Goal: Task Accomplishment & Management: Manage account settings

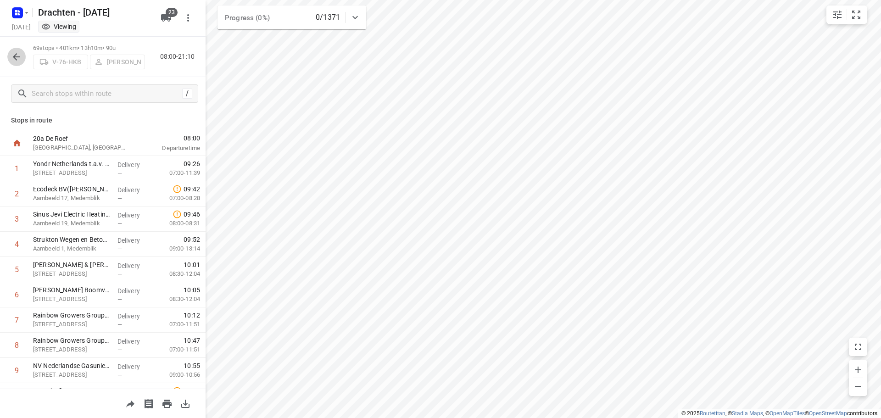
click at [19, 59] on icon "button" at bounding box center [16, 56] width 11 height 11
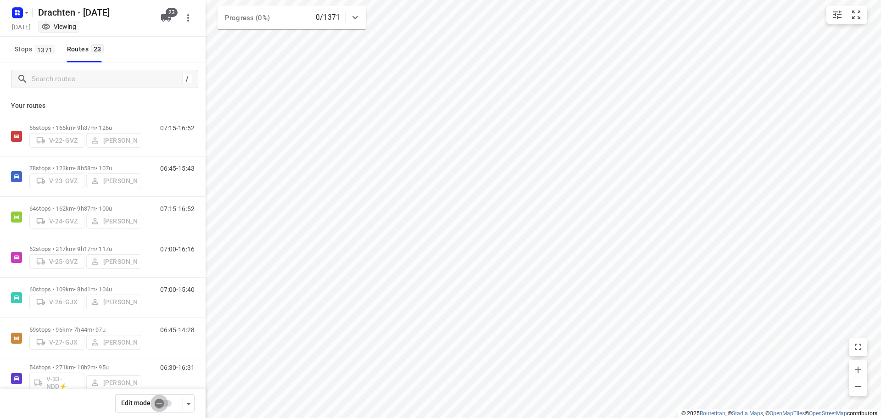
click at [161, 403] on input "checkbox" at bounding box center [159, 403] width 52 height 17
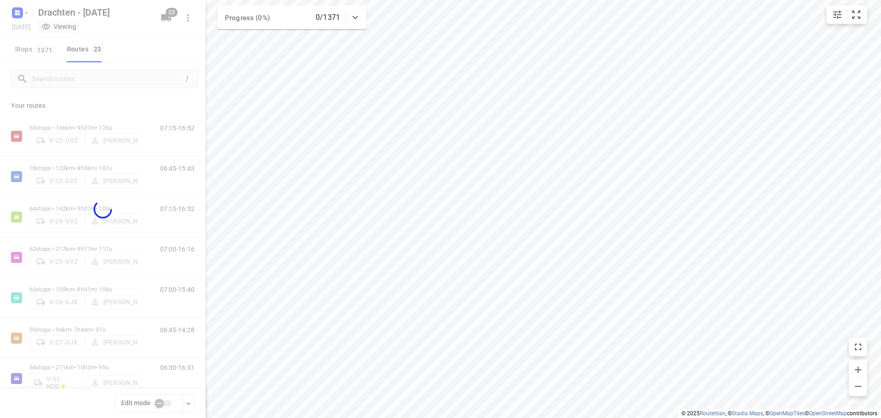
checkbox input "true"
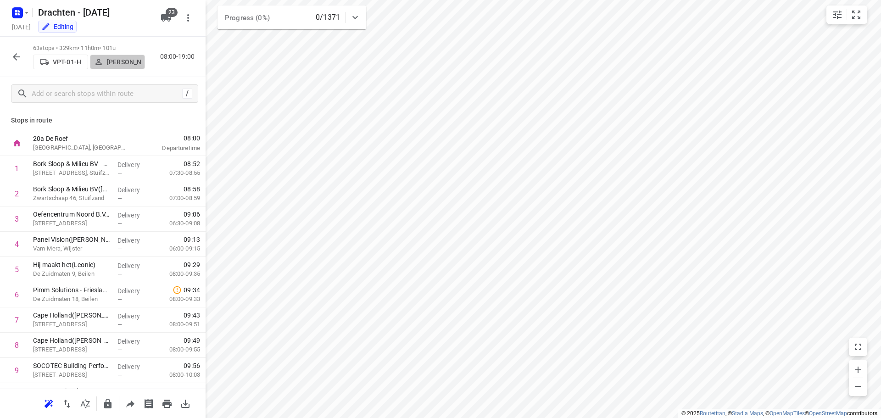
click at [112, 63] on p "Leon Holwerda" at bounding box center [124, 61] width 34 height 7
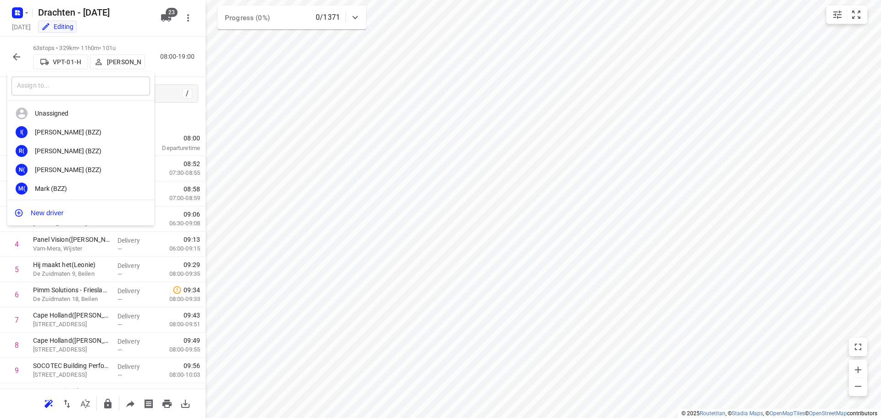
click at [64, 90] on input "text" at bounding box center [80, 86] width 139 height 19
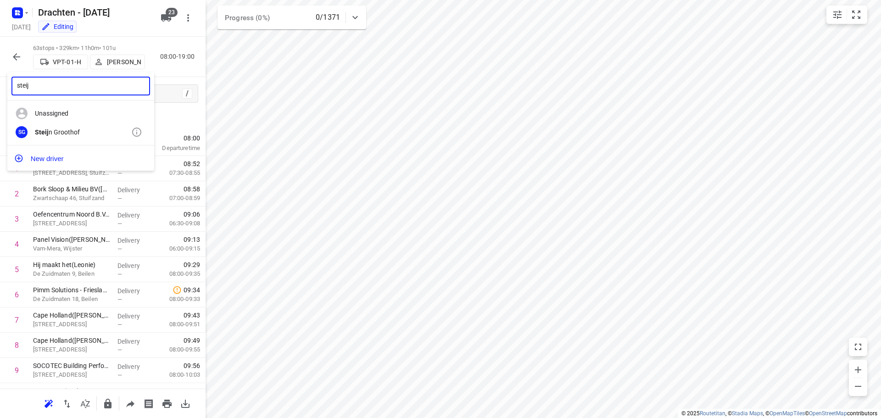
type input "steij"
click at [71, 135] on div "Steij n Groothof" at bounding box center [83, 132] width 96 height 7
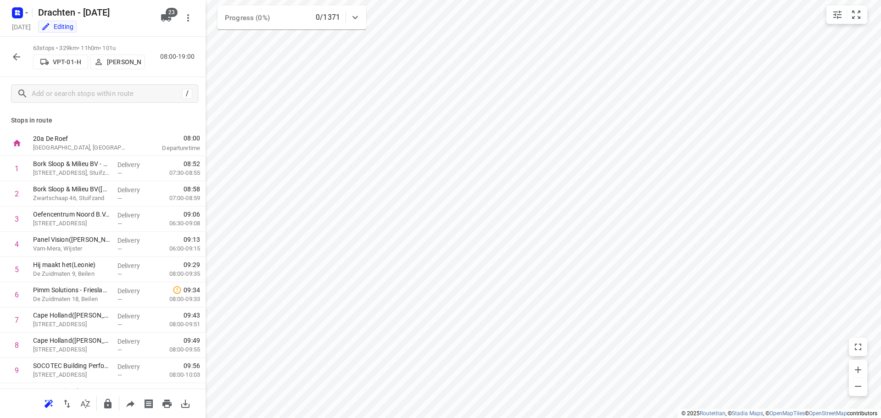
click at [15, 56] on icon "button" at bounding box center [16, 56] width 7 height 7
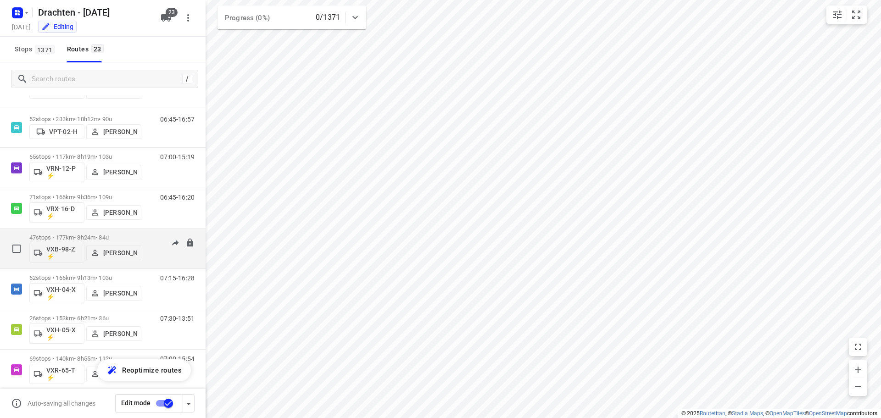
scroll to position [666, 0]
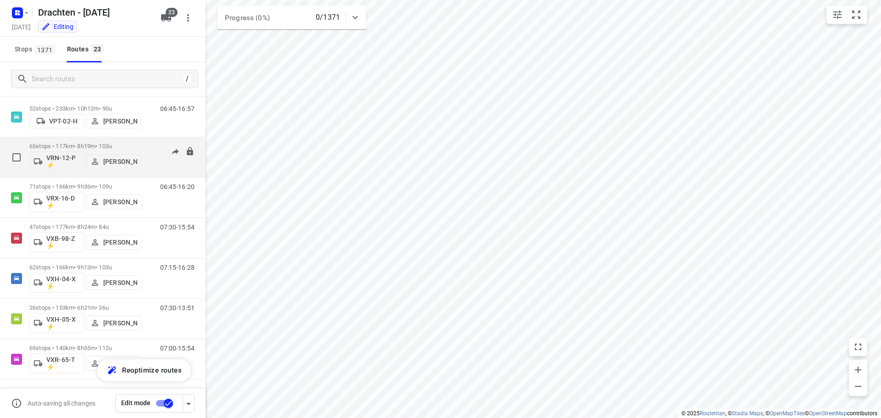
click at [118, 144] on p "65 stops • 117km • 8h19m • 103u" at bounding box center [85, 146] width 112 height 7
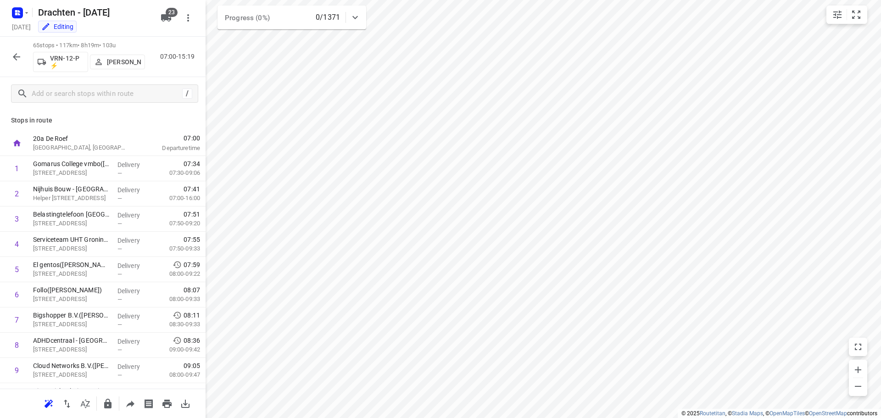
click at [126, 63] on p "Sjouke Veenstra" at bounding box center [124, 61] width 34 height 7
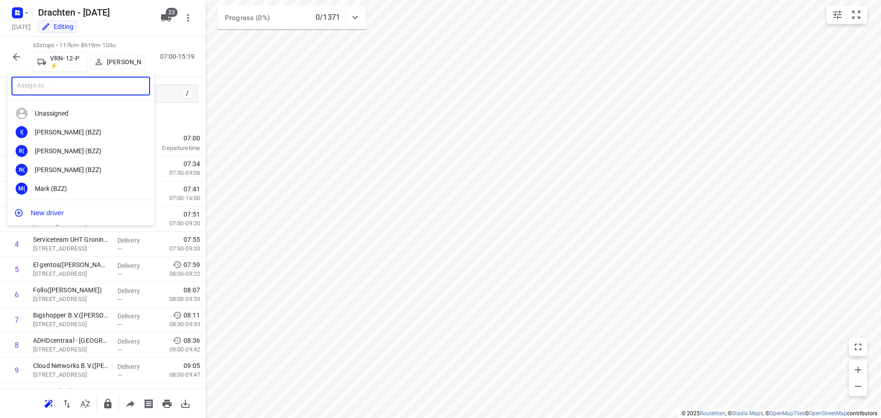
click at [94, 90] on input "text" at bounding box center [80, 86] width 139 height 19
type input "leon"
click at [73, 171] on div "Leon Holwerda" at bounding box center [83, 169] width 96 height 7
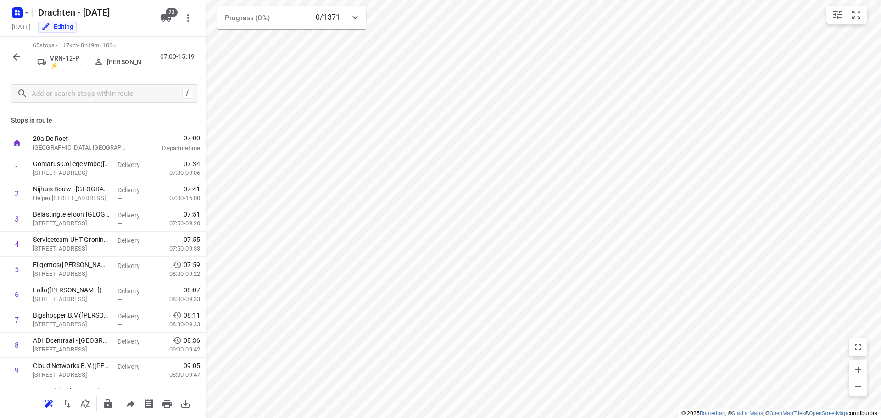
click at [16, 53] on icon "button" at bounding box center [16, 56] width 11 height 11
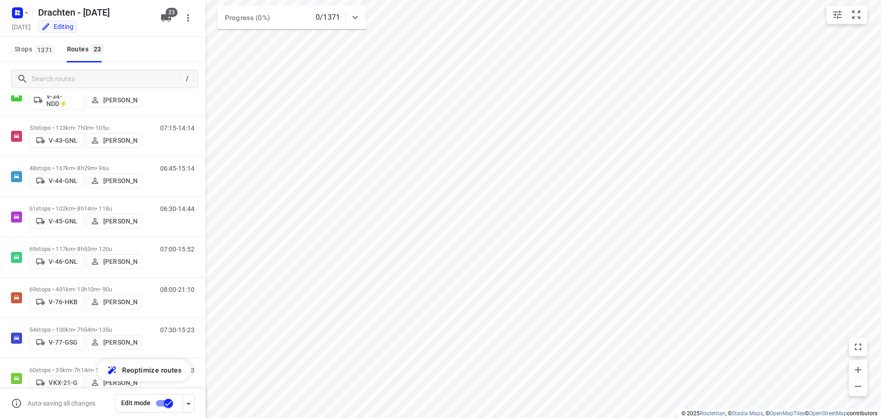
scroll to position [413, 0]
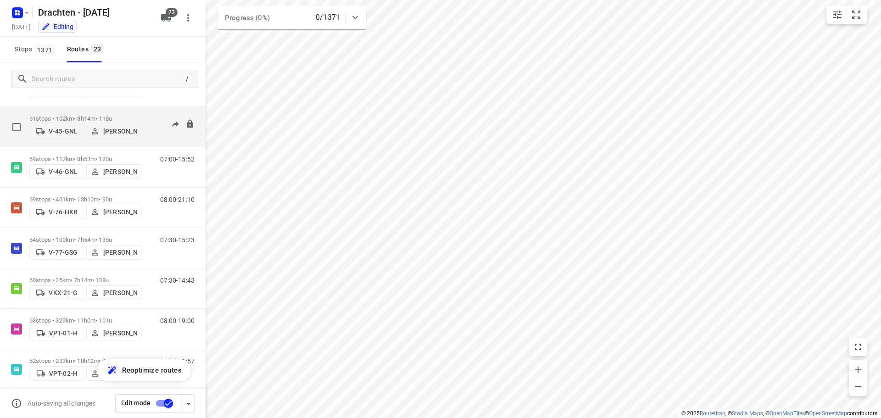
click at [84, 115] on p "61 stops • 102km • 8h14m • 118u" at bounding box center [85, 118] width 112 height 7
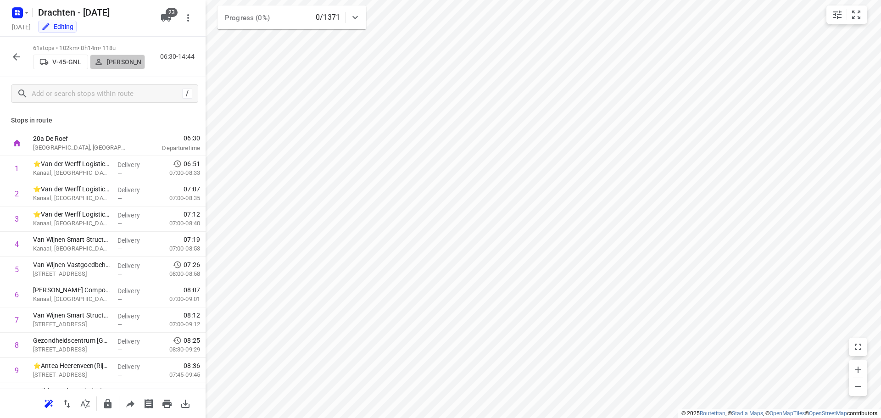
click at [128, 62] on p "Jelmer Knol" at bounding box center [124, 61] width 34 height 7
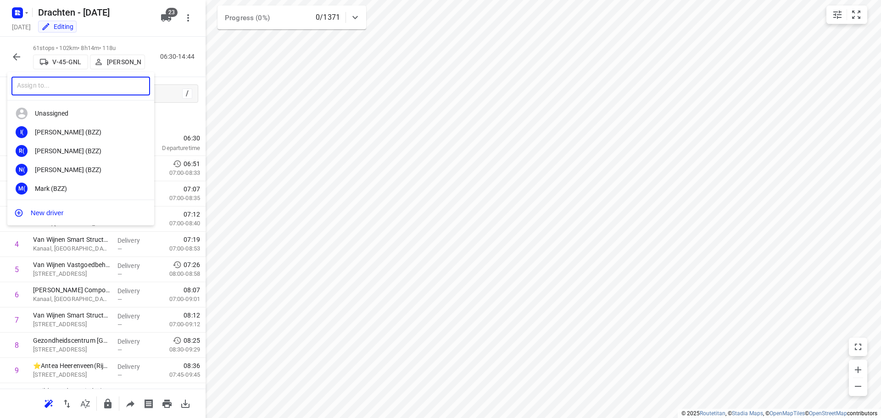
click at [66, 91] on input "text" at bounding box center [80, 86] width 139 height 19
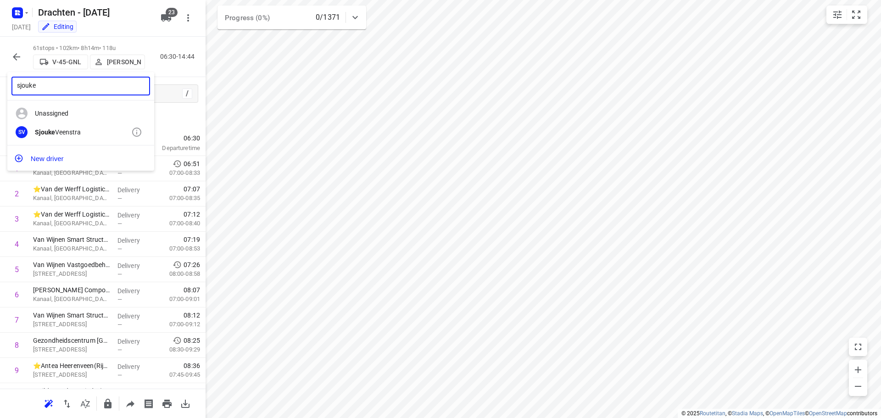
type input "sjouke"
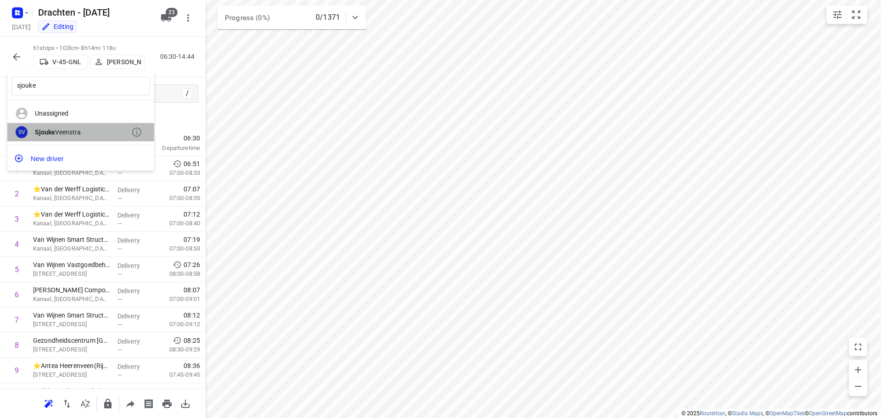
click at [95, 127] on div "SV Sjouke Veenstra" at bounding box center [80, 132] width 147 height 19
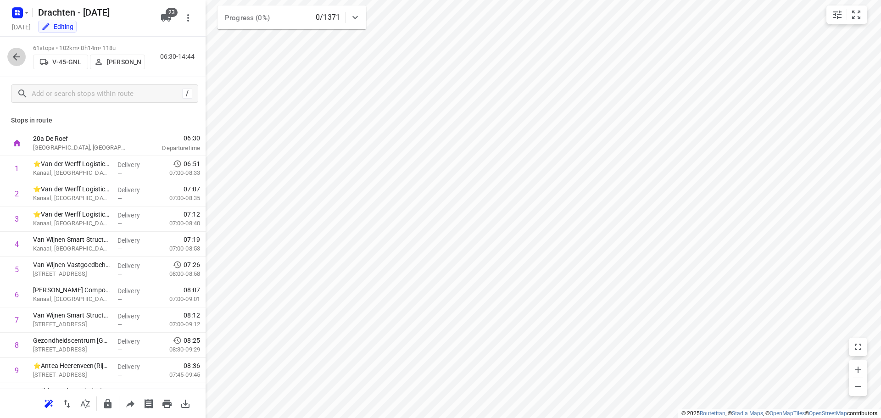
click at [16, 59] on icon "button" at bounding box center [16, 56] width 7 height 7
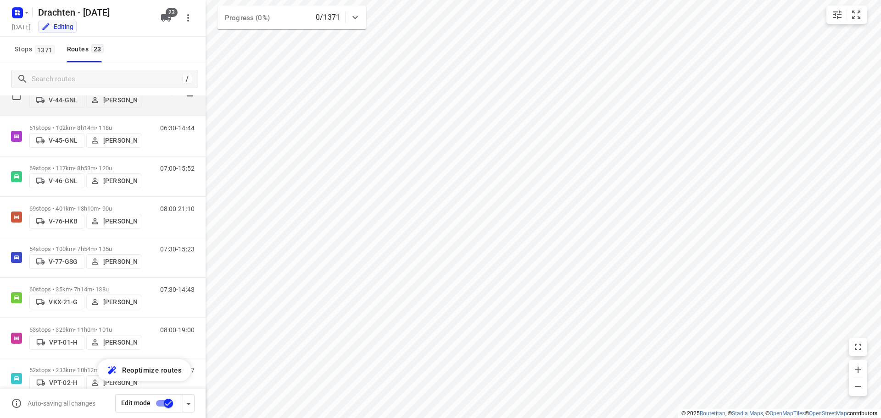
scroll to position [459, 0]
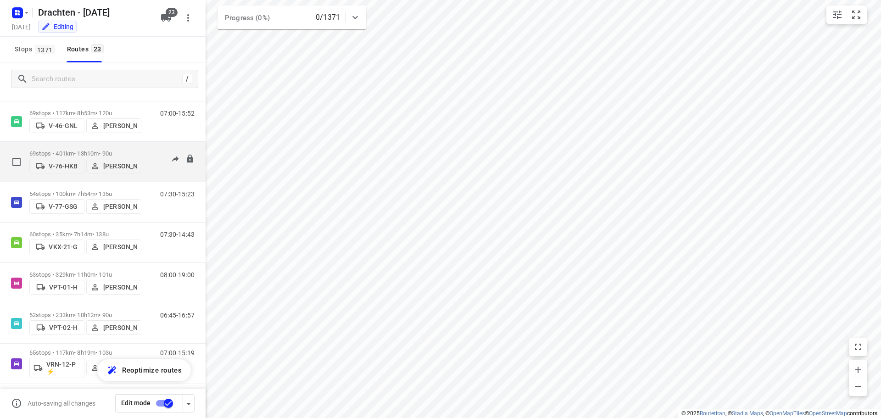
click at [59, 165] on p "V-76-HKB" at bounding box center [63, 166] width 29 height 7
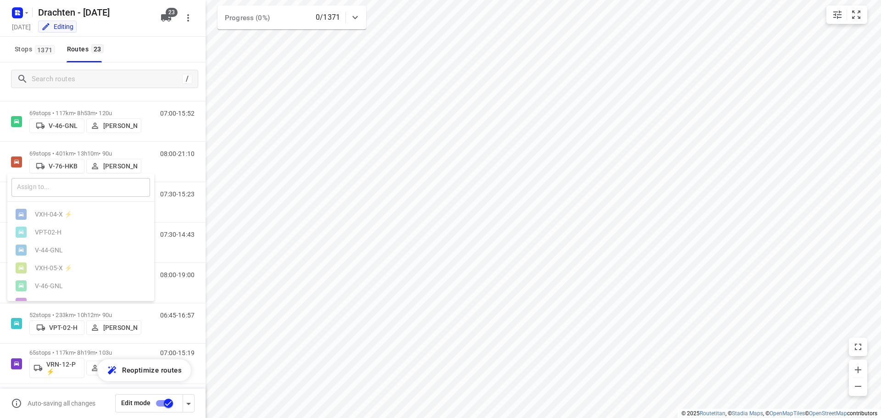
click at [54, 193] on input "text" at bounding box center [80, 187] width 139 height 19
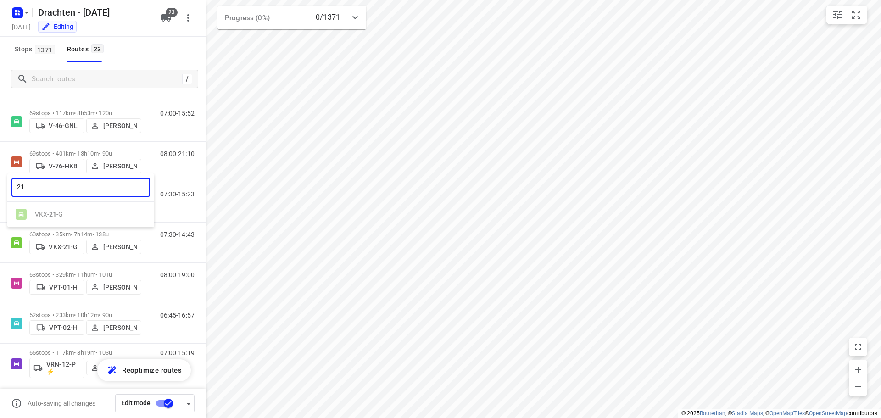
type input "21"
click at [208, 192] on div at bounding box center [440, 209] width 881 height 418
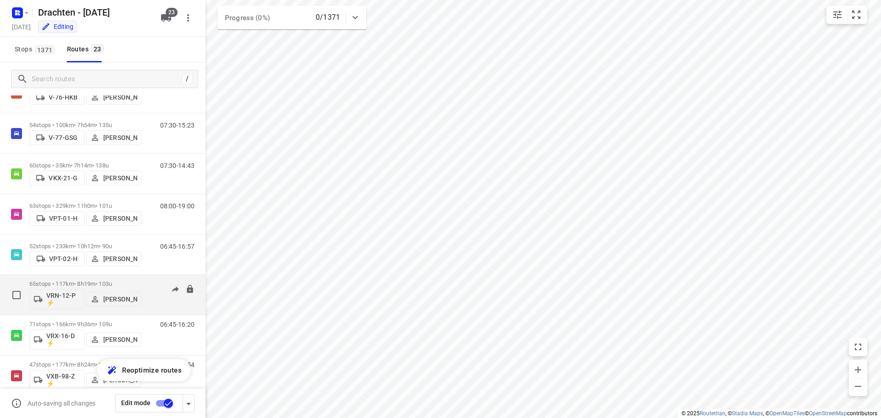
scroll to position [666, 0]
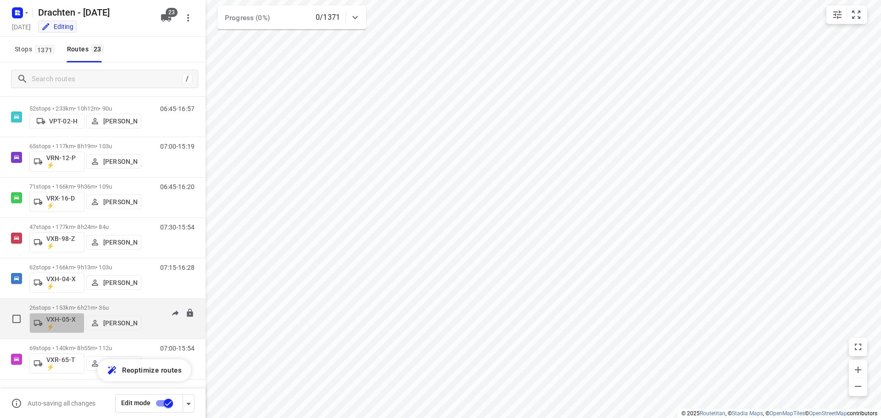
click at [65, 320] on p "VXH-05-X ⚡" at bounding box center [63, 323] width 34 height 15
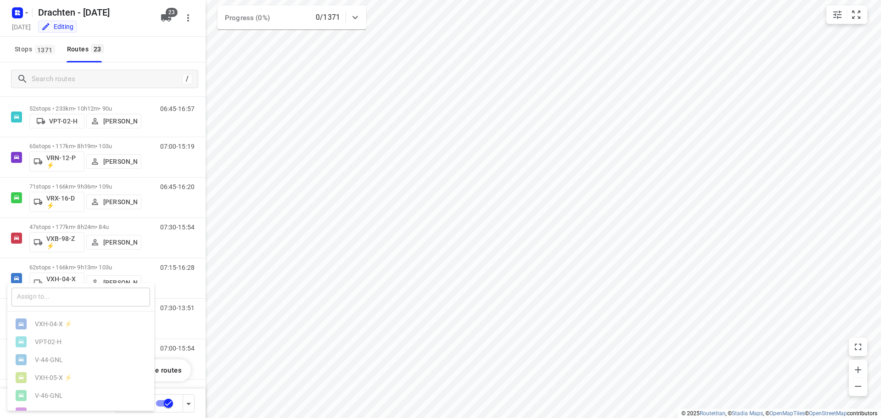
click at [60, 298] on input "text" at bounding box center [80, 297] width 139 height 19
click at [69, 300] on input "text" at bounding box center [80, 297] width 139 height 19
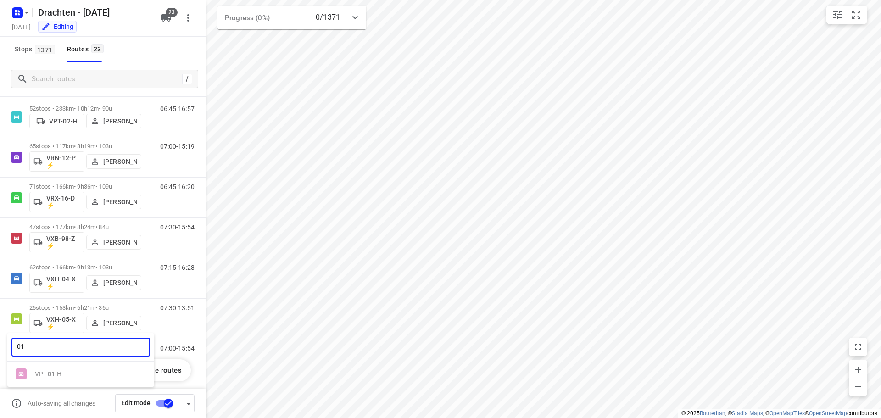
type input "01"
click at [150, 52] on div at bounding box center [440, 209] width 881 height 418
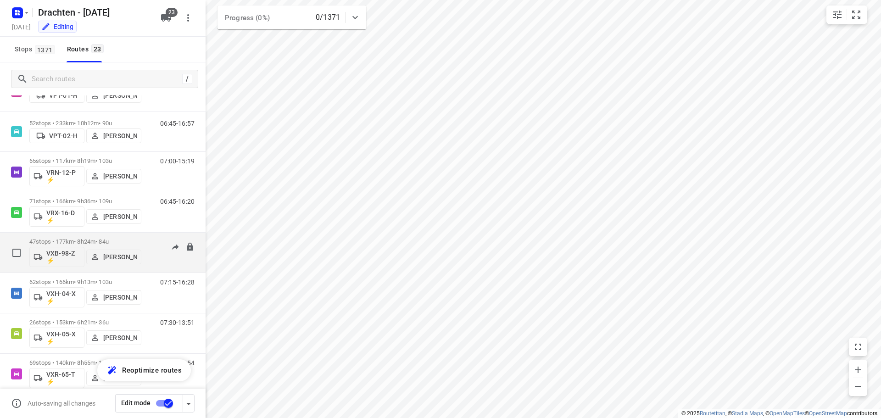
scroll to position [666, 0]
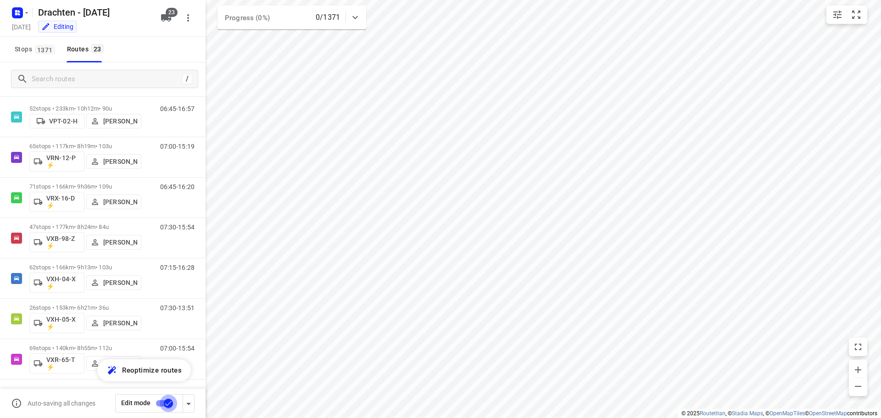
click at [168, 402] on input "checkbox" at bounding box center [168, 403] width 52 height 17
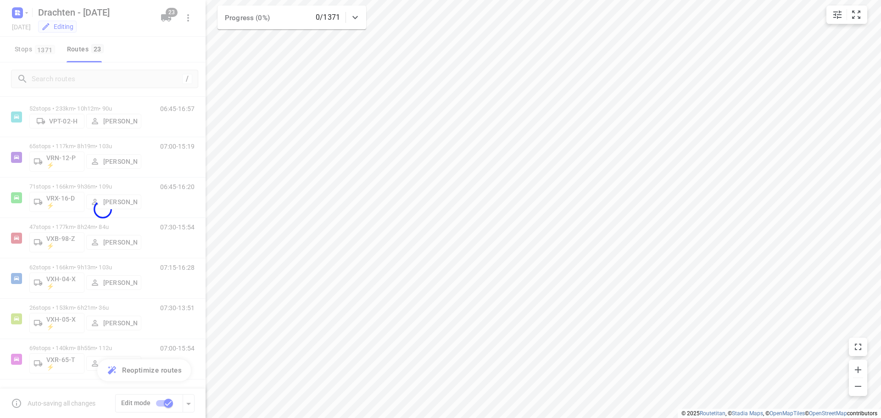
checkbox input "false"
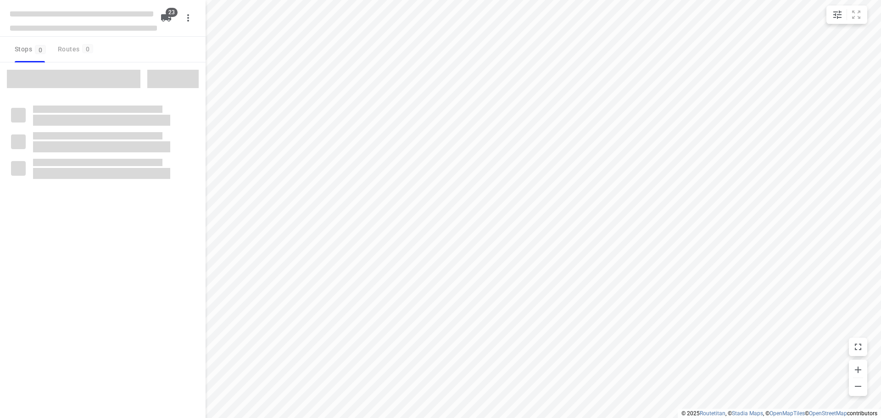
checkbox input "true"
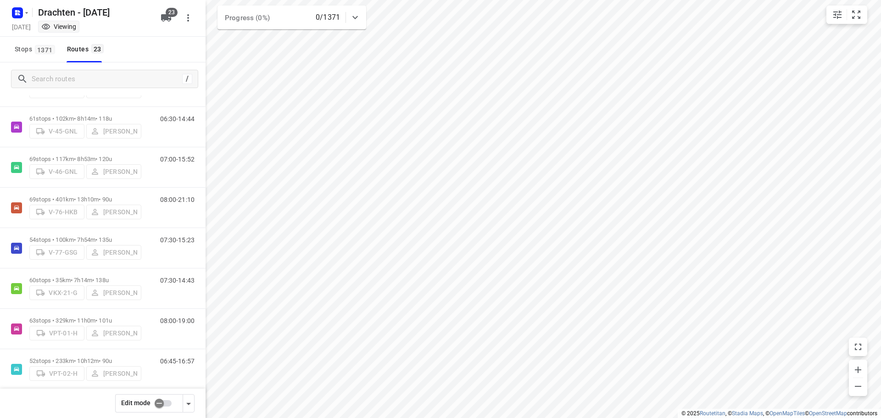
scroll to position [666, 0]
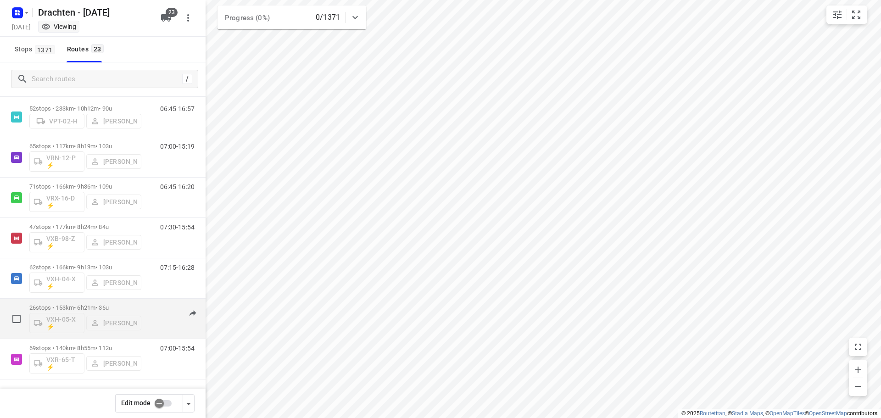
click at [70, 326] on div "VXH-05-X ⚡ [PERSON_NAME]" at bounding box center [85, 322] width 112 height 22
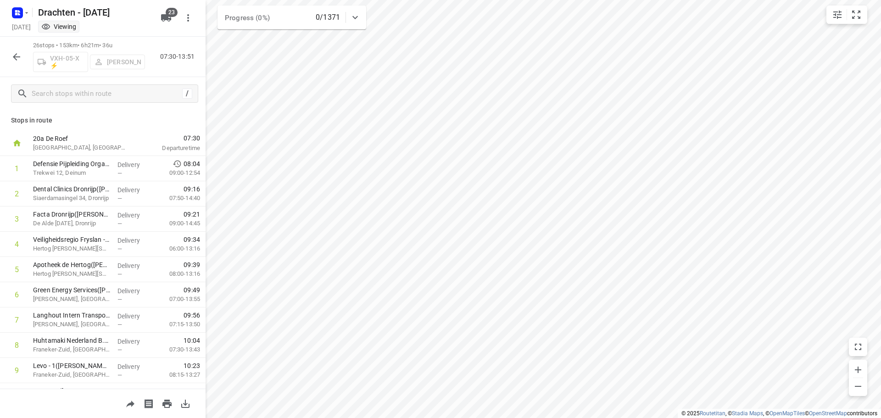
click at [15, 51] on icon "button" at bounding box center [16, 56] width 11 height 11
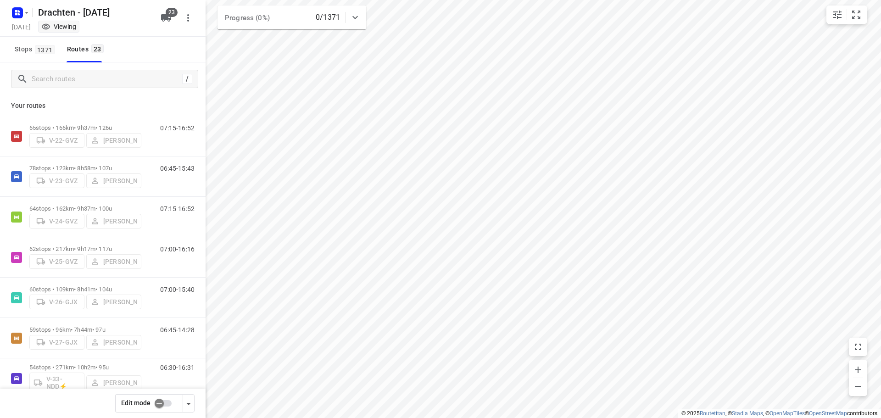
click at [164, 403] on input "checkbox" at bounding box center [159, 403] width 52 height 17
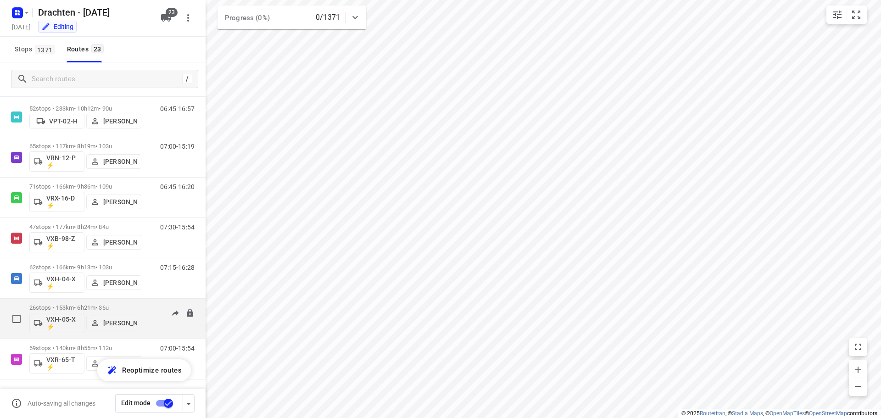
click at [62, 322] on p "VXH-05-X ⚡" at bounding box center [63, 323] width 34 height 15
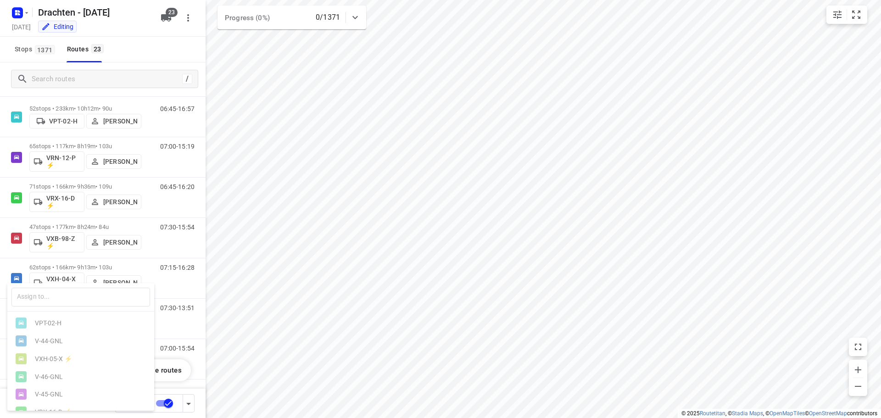
scroll to position [0, 0]
click at [136, 44] on div at bounding box center [440, 209] width 881 height 418
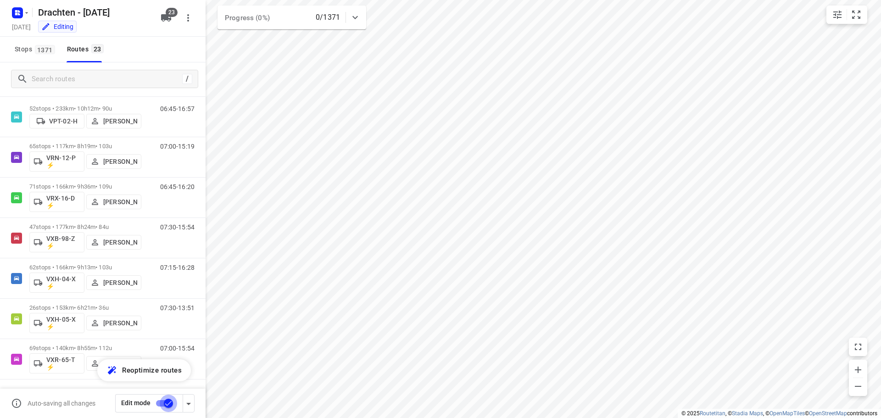
click at [168, 403] on input "checkbox" at bounding box center [168, 403] width 52 height 17
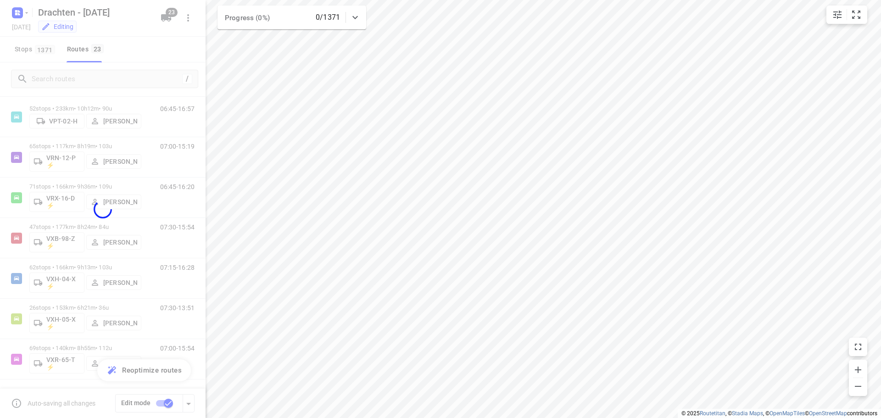
checkbox input "false"
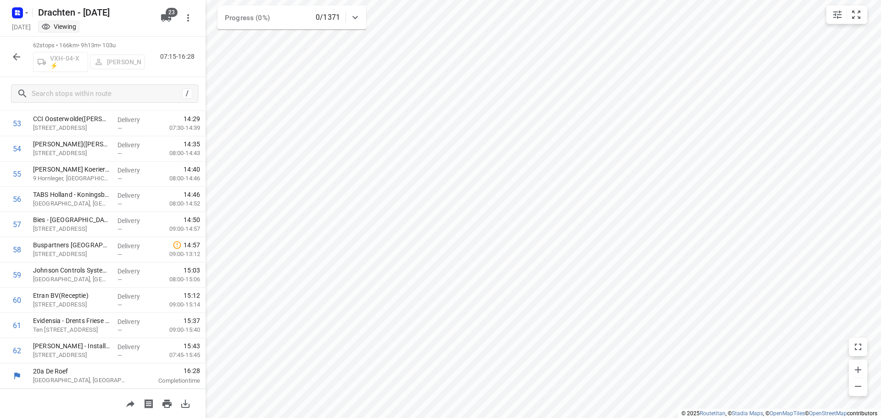
scroll to position [1358, 0]
click at [16, 54] on icon "button" at bounding box center [16, 56] width 7 height 7
